Goal: Task Accomplishment & Management: Complete application form

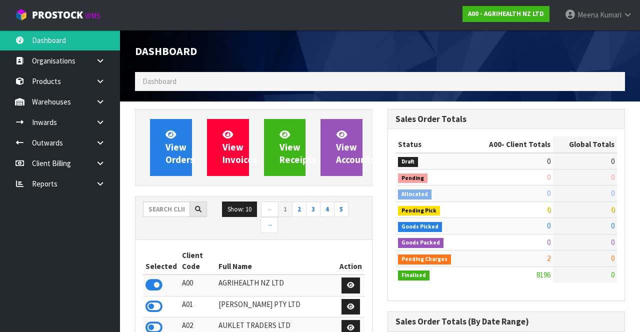
scroll to position [817, 252]
click at [157, 204] on input "text" at bounding box center [166, 208] width 47 height 15
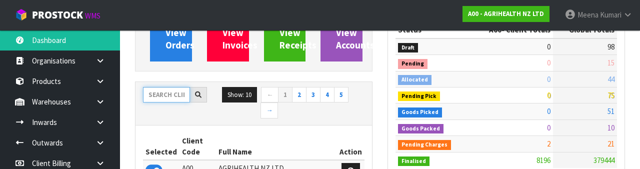
scroll to position [117, 0]
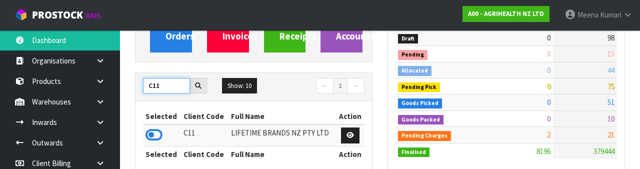
type input "C11"
click at [149, 136] on icon at bounding box center [153, 134] width 17 height 15
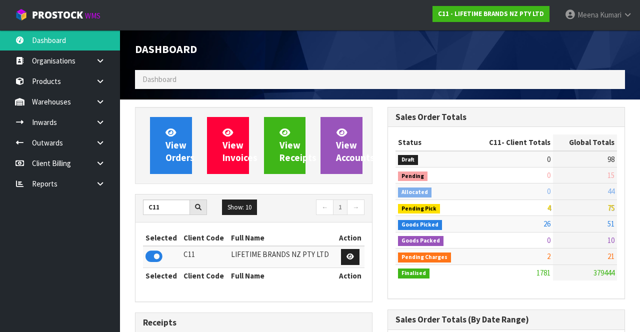
scroll to position [0, 0]
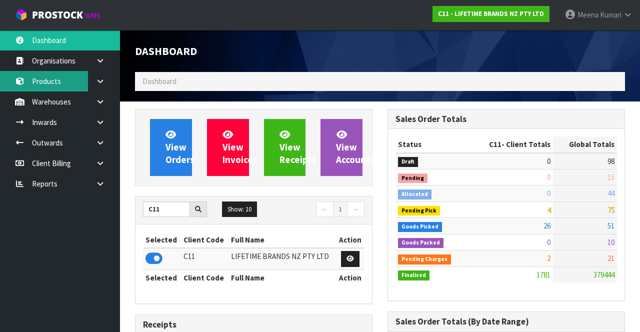
click at [59, 88] on link "Products" at bounding box center [60, 81] width 120 height 20
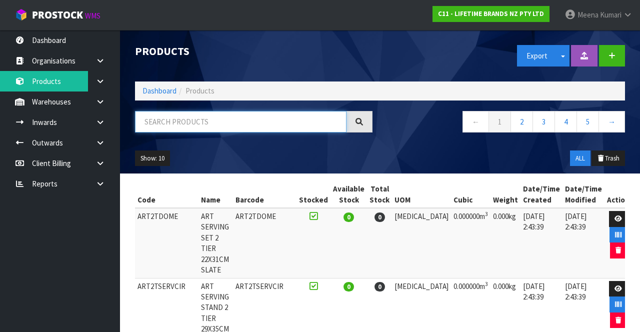
paste input "5028250696533"
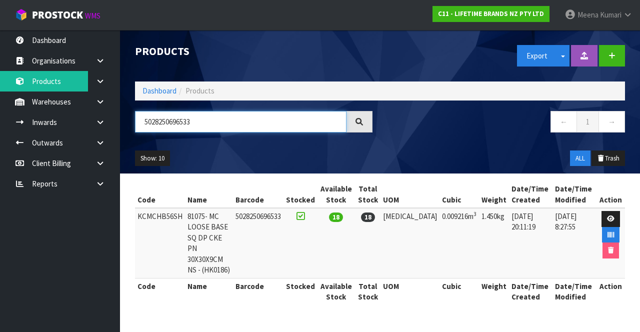
type input "5028250696533"
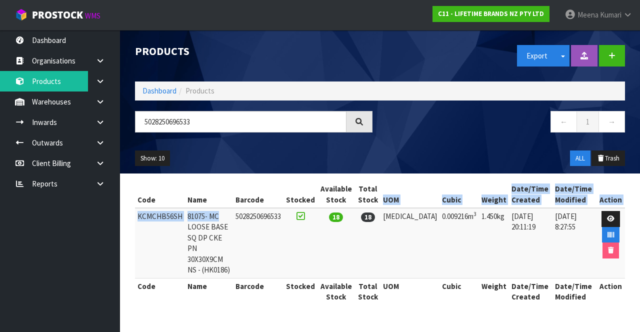
copy table "UOM Cubic Weight Date/Time Created Date/Time Modified Action KCMCHB56SH 81075- …"
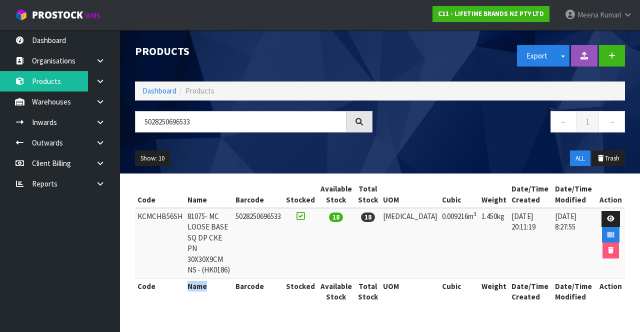
click at [453, 131] on nav "← 1 →" at bounding box center [505, 123] width 237 height 24
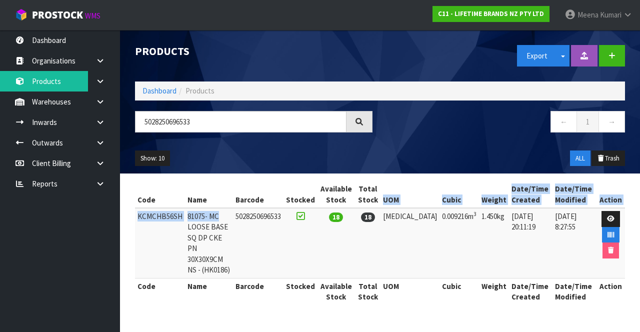
copy table "UOM Cubic Weight Date/Time Created Date/Time Modified Action KCMCHB56SH 81075- …"
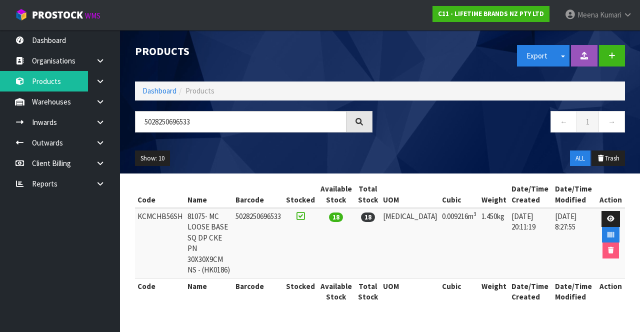
click at [91, 106] on link at bounding box center [104, 101] width 32 height 20
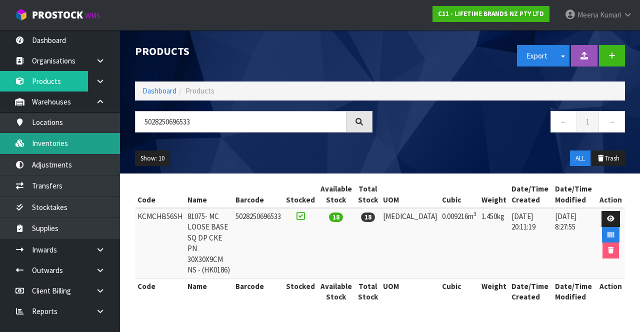
click at [65, 144] on link "Inventories" at bounding box center [60, 143] width 120 height 20
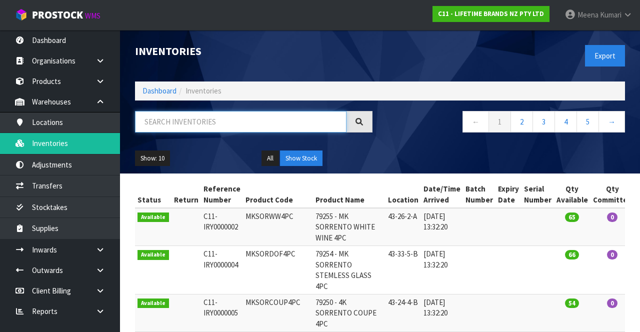
paste input "UOM Cubic Weight Date/Time Created Date/Time Modified Action KCMCHB56SH 81075- …"
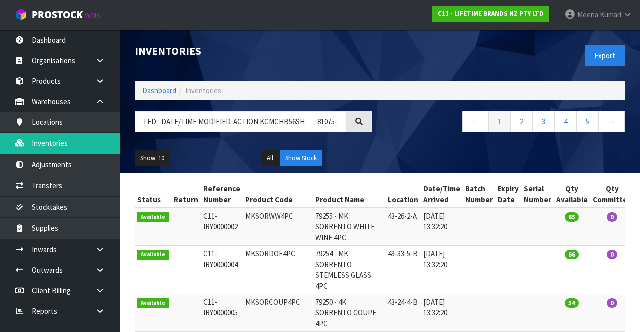
click at [396, 52] on div "Export" at bounding box center [506, 55] width 252 height 51
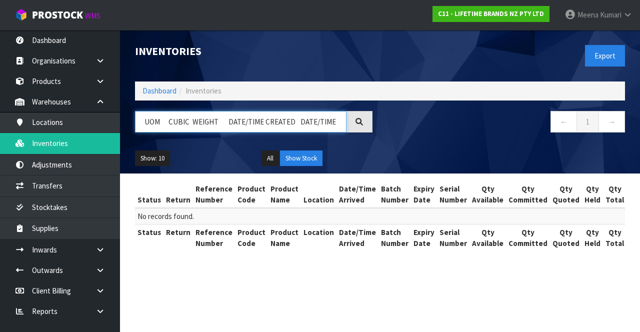
click at [320, 123] on input "UOM CUBIC WEIGHT DATE/TIME CREATED DATE/TIME MODIFIED ACTION KCMCHB56SH 81075- …" at bounding box center [240, 121] width 211 height 21
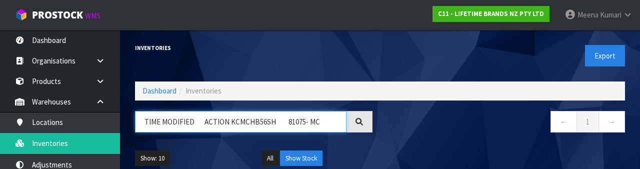
click at [226, 120] on input "TIME MODIFIED ACTION KCMCHB56SH 81075- MC" at bounding box center [240, 121] width 211 height 21
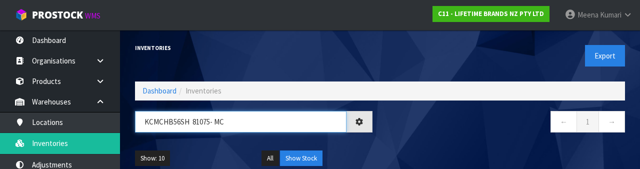
click at [292, 118] on input "KCMCHB56SH 81075- MC" at bounding box center [240, 121] width 211 height 21
type input "KCMCHB56SH"
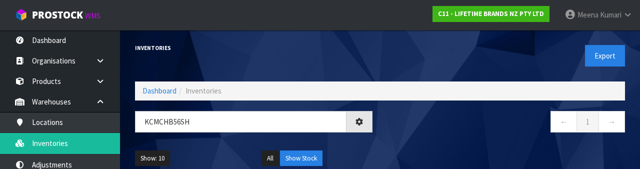
click at [512, 132] on nav "← 1 →" at bounding box center [505, 123] width 237 height 24
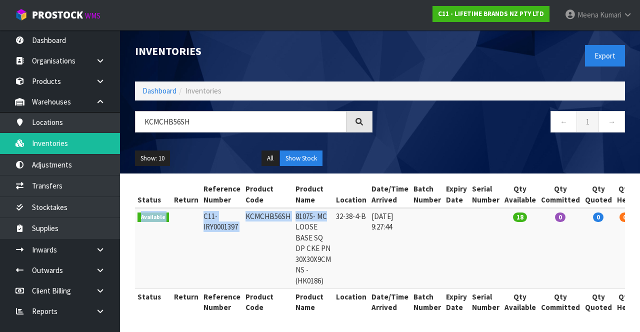
click at [249, 260] on td "KCMCHB56SH" at bounding box center [268, 248] width 50 height 80
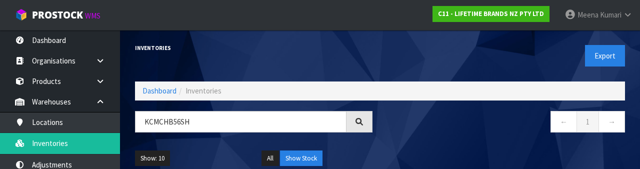
click at [371, 41] on div "Inventories" at bounding box center [253, 48] width 252 height 36
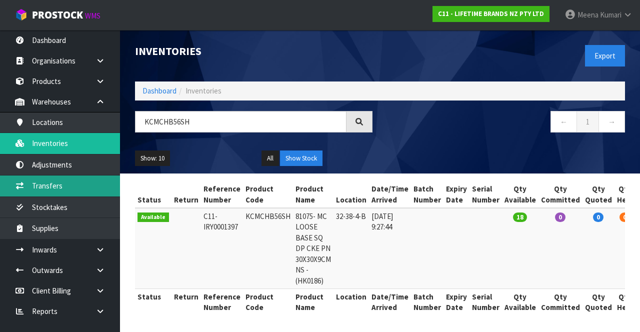
click at [74, 192] on link "Transfers" at bounding box center [60, 185] width 120 height 20
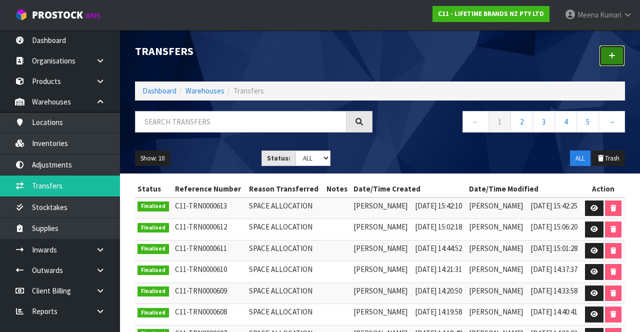
click at [615, 64] on link at bounding box center [612, 55] width 26 height 21
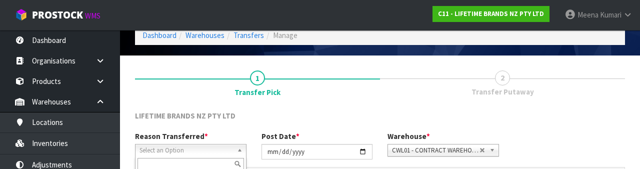
scroll to position [119, 0]
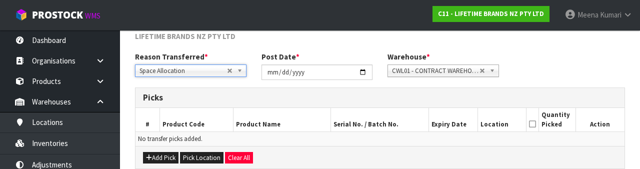
click at [602, 64] on div "Reason Transferred * Space Allocation Damage Expired Stock Repair QA Space Allo…" at bounding box center [379, 69] width 505 height 36
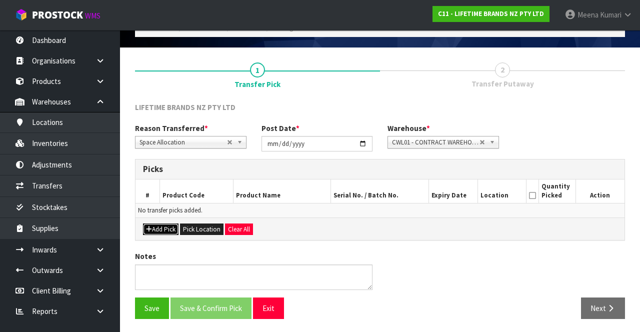
click at [166, 230] on button "Add Pick" at bounding box center [160, 229] width 35 height 12
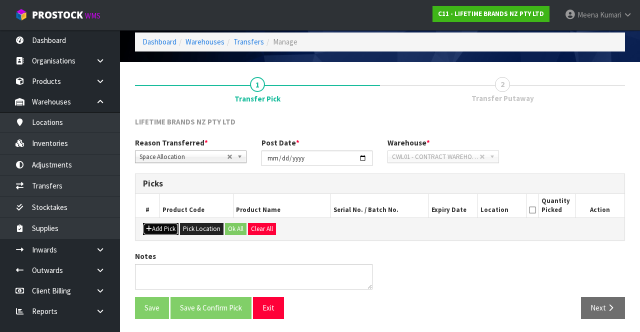
scroll to position [54, 0]
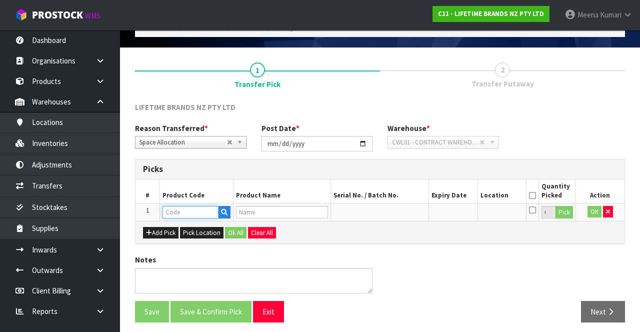
paste input "KCMCHB56SH"
type input "KCMCHB56SH"
type input "81075- MC LOOSE BASE SQ DP CKE PN 30X30X9CM NS - (HK0186)"
type input "KCMCHB56SH"
click at [568, 211] on button "Pick" at bounding box center [563, 212] width 17 height 13
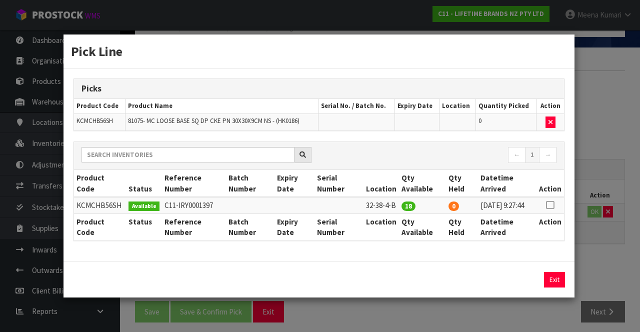
click at [551, 205] on icon at bounding box center [550, 205] width 8 height 0
click at [523, 285] on button "Assign Pick" at bounding box center [520, 279] width 41 height 15
type input "18"
click at [618, 266] on div "Pick Line Picks Product Code Product Name Serial No. / Batch No. Expiry Date Lo…" at bounding box center [320, 166] width 640 height 332
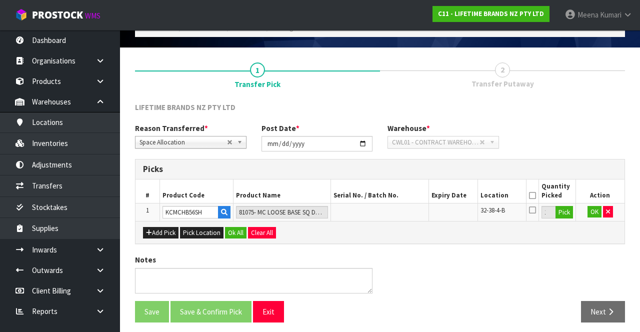
click at [533, 195] on icon at bounding box center [532, 195] width 7 height 0
click at [594, 211] on button "OK" at bounding box center [594, 212] width 14 height 12
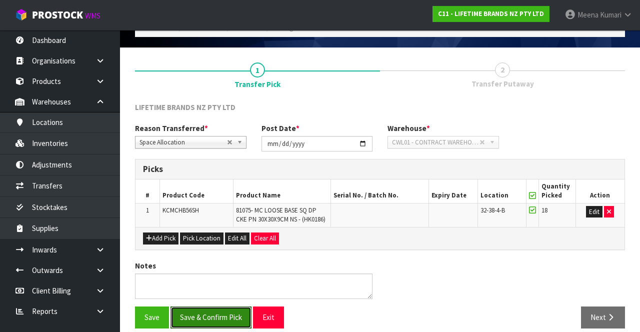
click at [218, 310] on button "Save & Confirm Pick" at bounding box center [210, 316] width 81 height 21
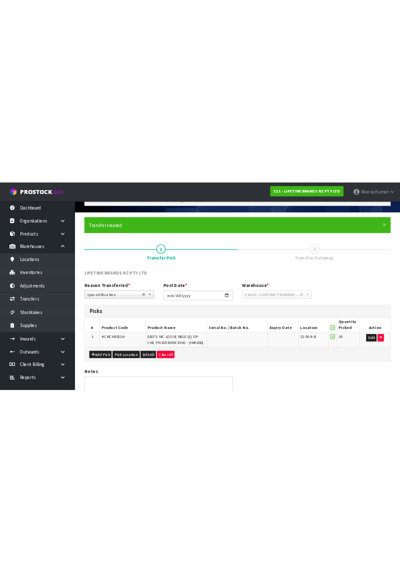
scroll to position [0, 0]
